Goal: Information Seeking & Learning: Compare options

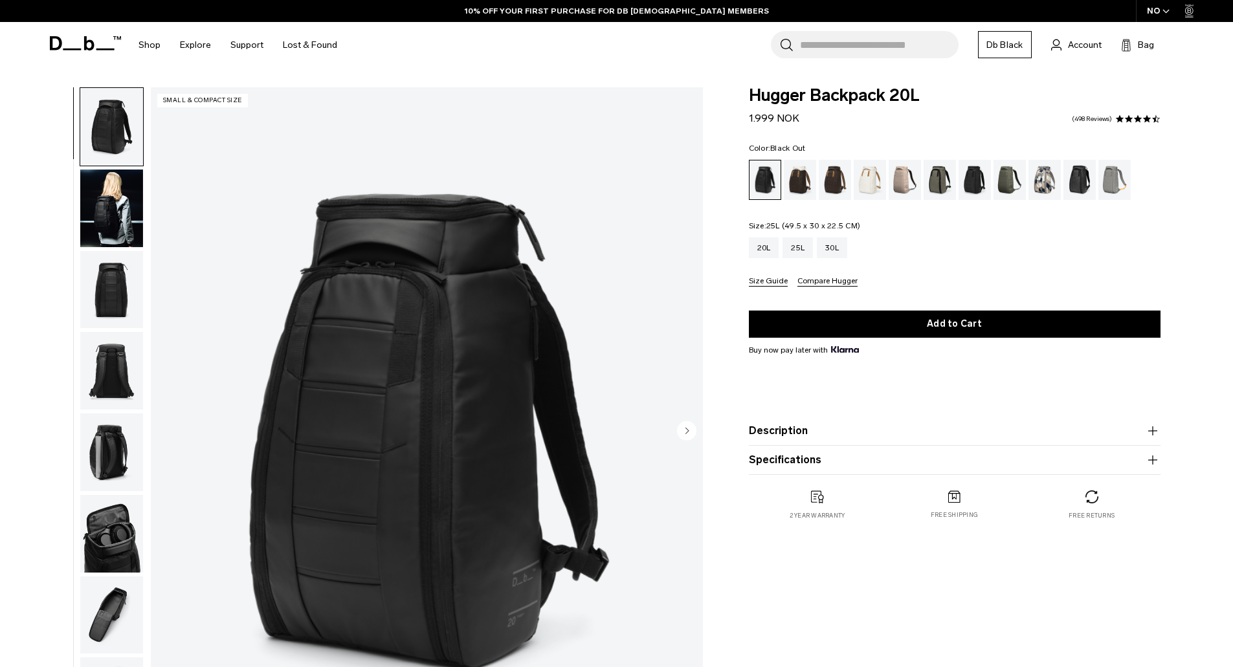
click at [806, 243] on div "25L" at bounding box center [798, 248] width 30 height 21
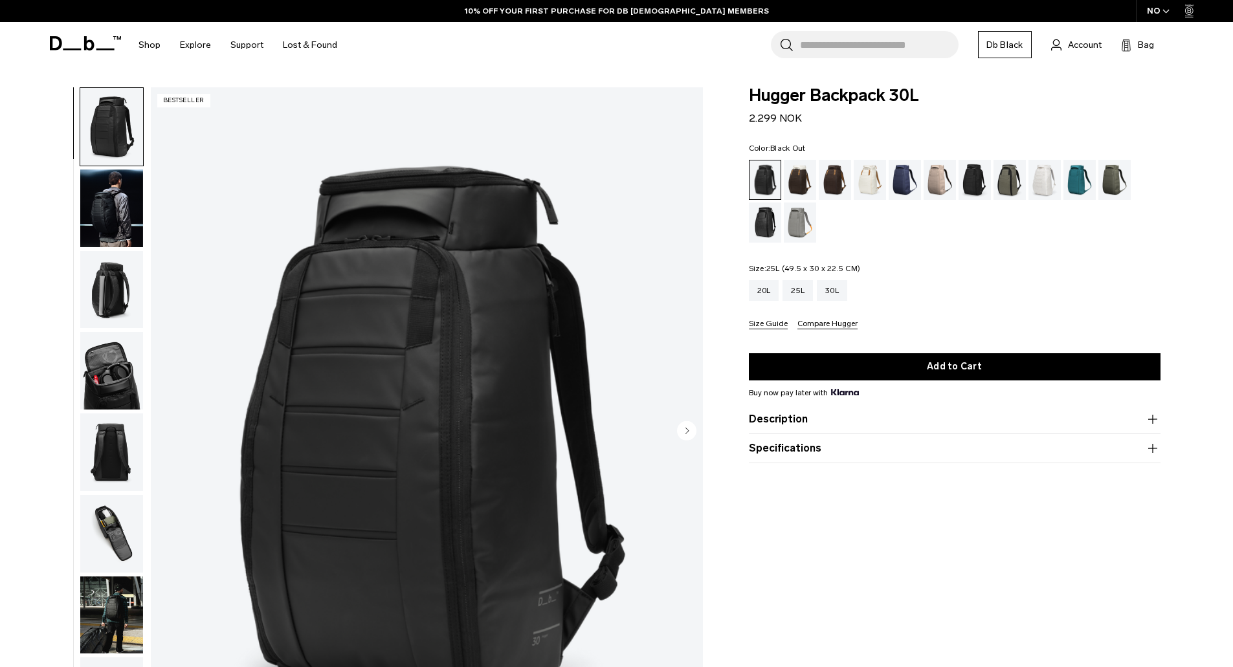
click at [803, 293] on div "25L" at bounding box center [798, 290] width 30 height 21
